Goal: Task Accomplishment & Management: Use online tool/utility

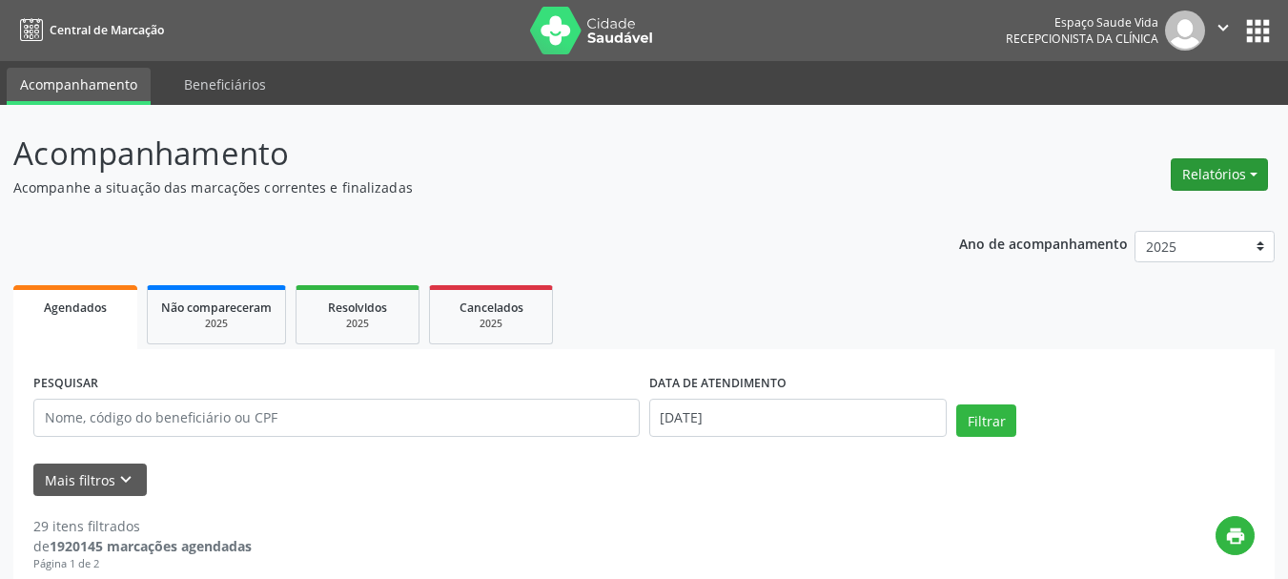
click at [1222, 175] on button "Relatórios" at bounding box center [1219, 174] width 97 height 32
click at [1140, 218] on link "Agendamentos" at bounding box center [1166, 215] width 205 height 27
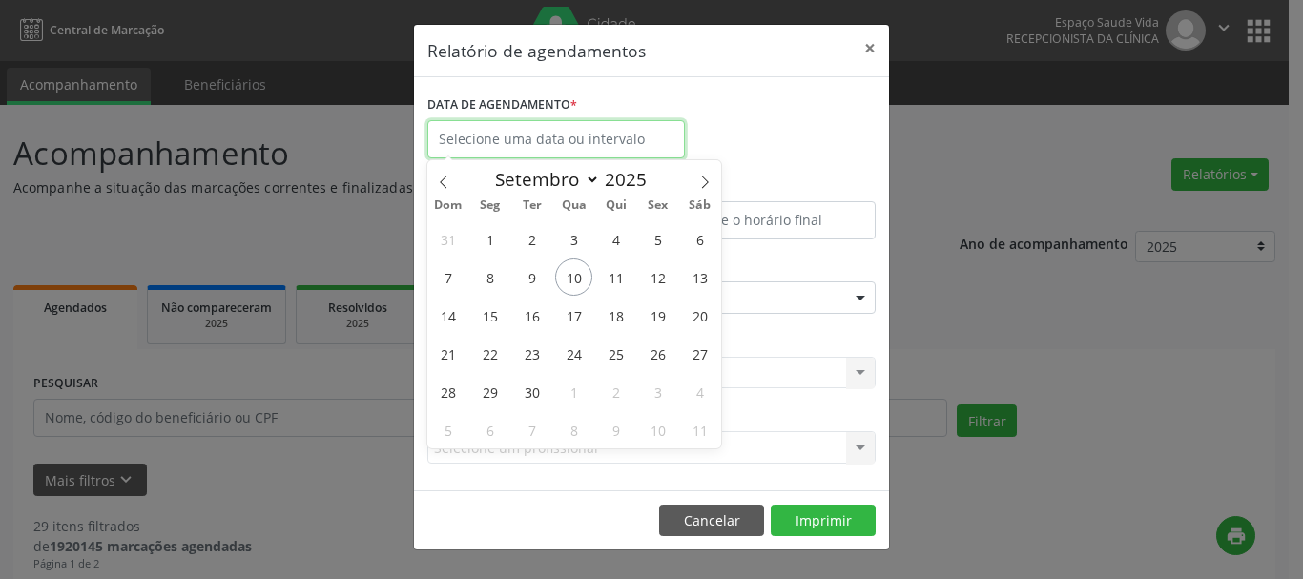
click at [581, 133] on input "text" at bounding box center [555, 139] width 257 height 38
click at [568, 284] on span "10" at bounding box center [573, 276] width 37 height 37
type input "[DATE]"
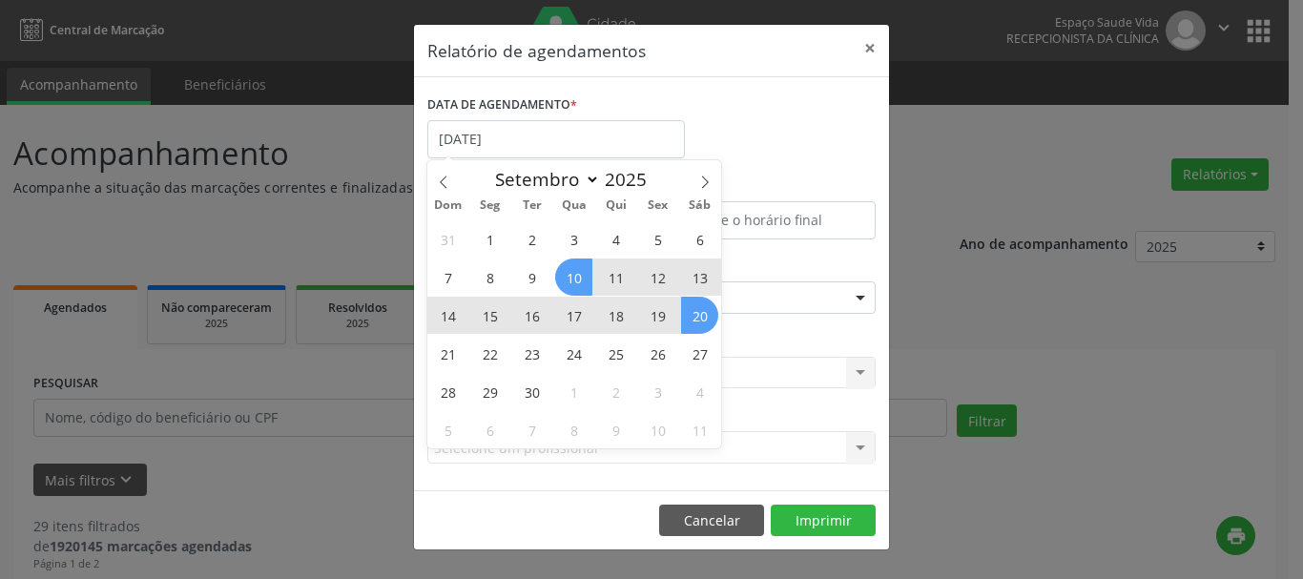
click at [756, 296] on div "Seleciona uma especialidade" at bounding box center [651, 297] width 448 height 32
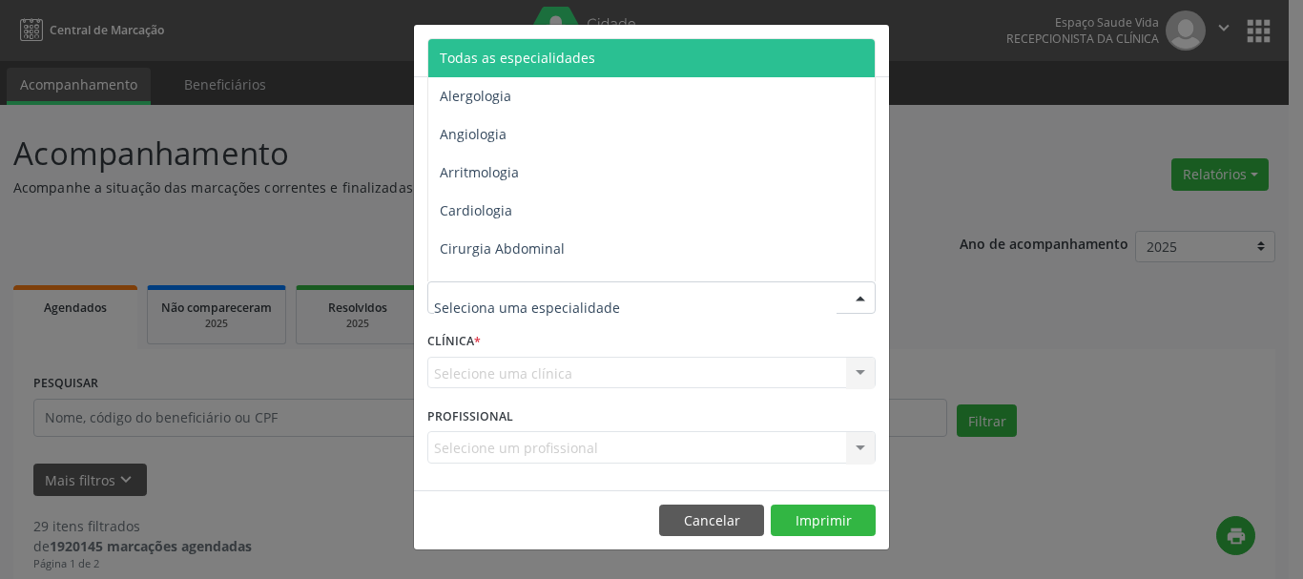
click at [567, 62] on span "Todas as especialidades" at bounding box center [517, 58] width 155 height 18
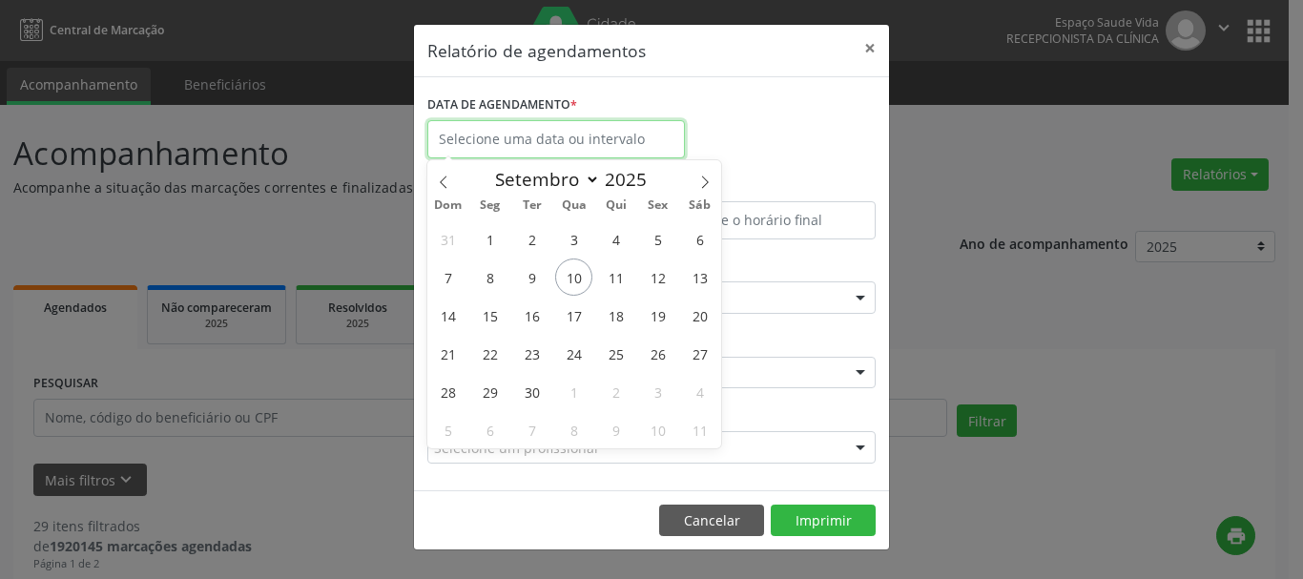
click at [605, 132] on input "text" at bounding box center [555, 139] width 257 height 38
click at [571, 274] on span "10" at bounding box center [573, 276] width 37 height 37
type input "[DATE]"
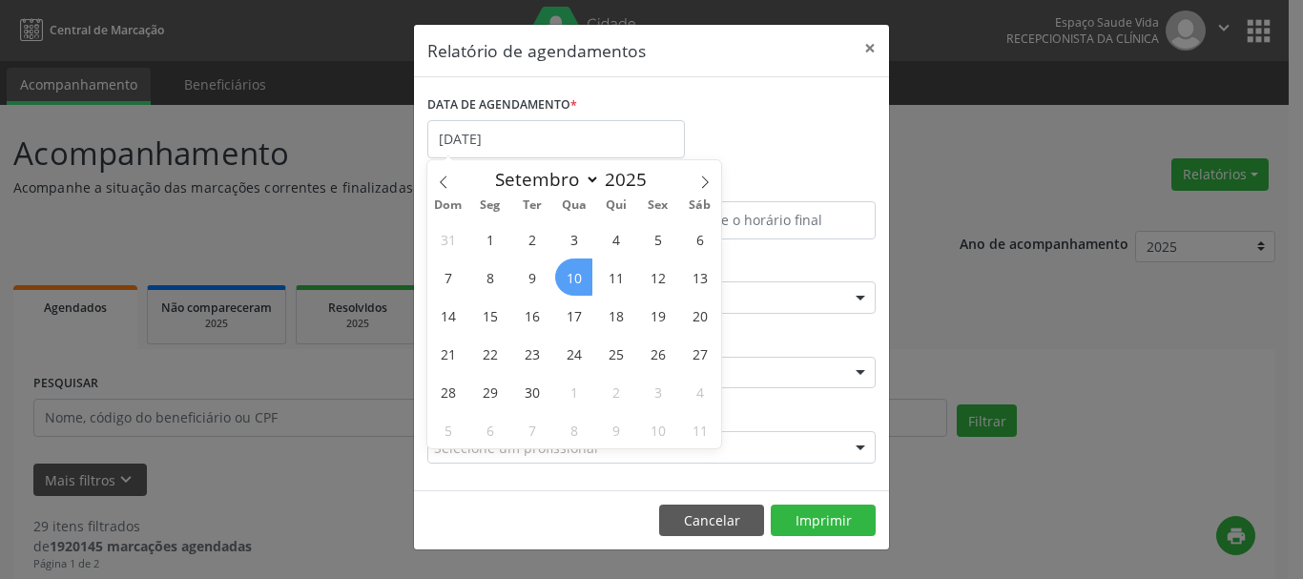
click at [571, 274] on span "10" at bounding box center [573, 276] width 37 height 37
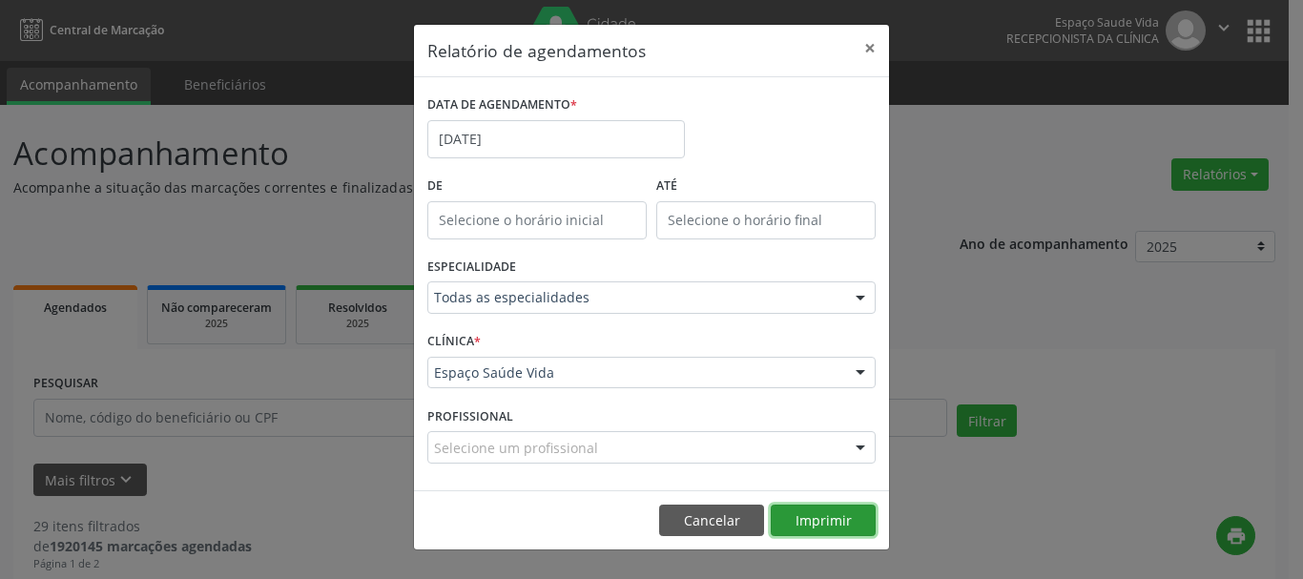
click at [833, 511] on button "Imprimir" at bounding box center [822, 520] width 105 height 32
